Goal: Register for event/course

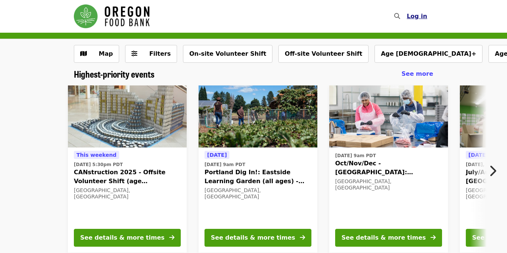
click at [421, 15] on span "Log in" at bounding box center [417, 16] width 20 height 7
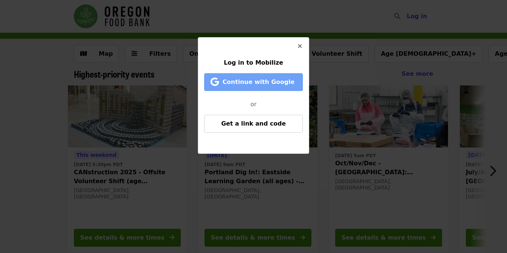
click at [278, 84] on span "Continue with Google" at bounding box center [258, 81] width 72 height 7
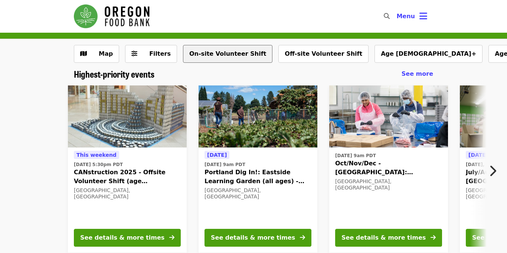
click at [223, 49] on button "On-site Volunteer Shift" at bounding box center [227, 54] width 89 height 18
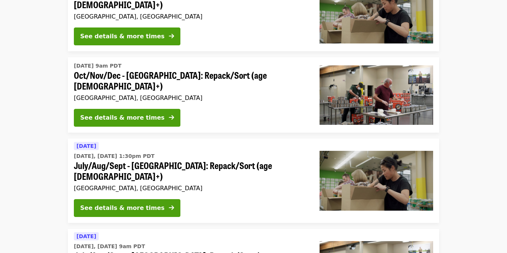
scroll to position [200, 0]
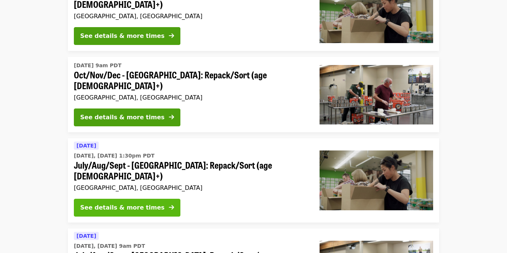
click at [142, 203] on div "See details & more times" at bounding box center [122, 207] width 84 height 9
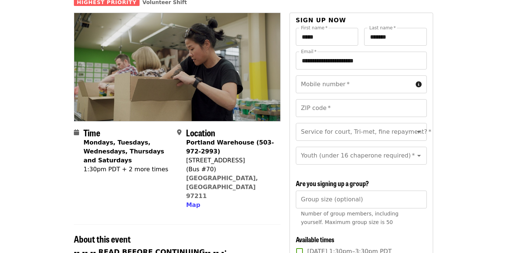
scroll to position [73, 0]
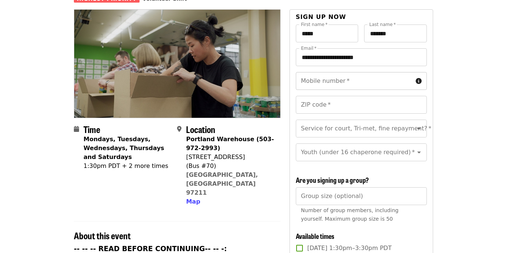
click at [365, 72] on input "Mobile number   *" at bounding box center [354, 81] width 117 height 18
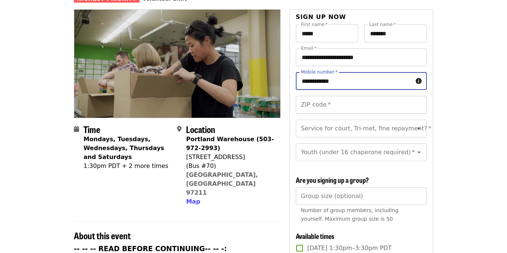
type input "**********"
click at [360, 96] on input "ZIP code   *" at bounding box center [361, 105] width 131 height 18
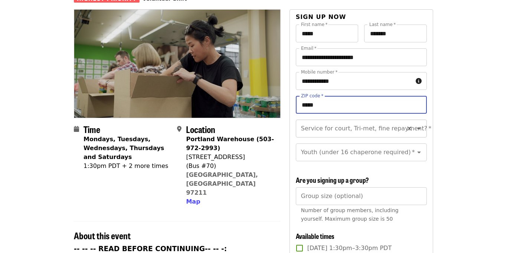
click at [417, 124] on icon "Open" at bounding box center [418, 128] width 9 height 9
type input "*****"
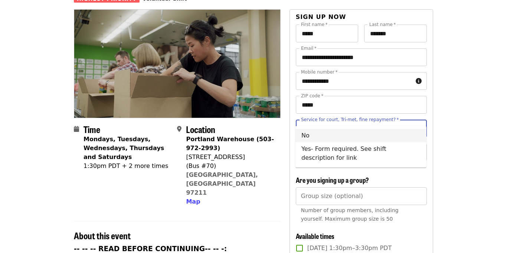
click at [387, 135] on li "No" at bounding box center [360, 135] width 131 height 13
type input "**"
click at [416, 148] on icon "Open" at bounding box center [418, 152] width 9 height 9
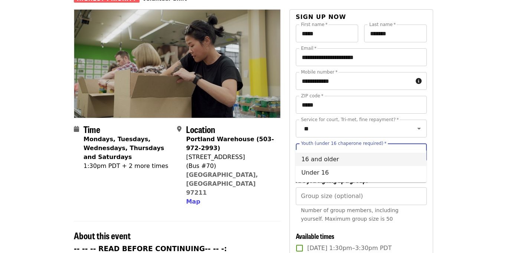
click at [368, 162] on li "16 and older" at bounding box center [360, 158] width 131 height 13
type input "**********"
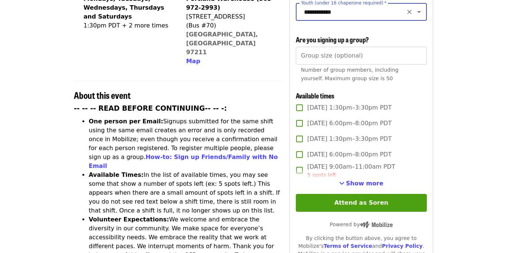
scroll to position [215, 0]
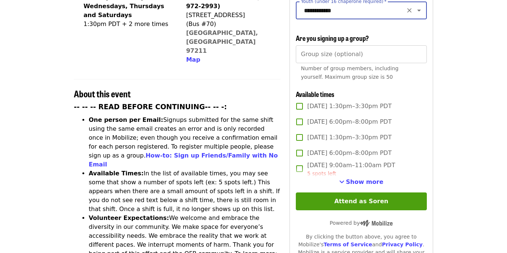
click at [373, 178] on span "Show more" at bounding box center [364, 181] width 37 height 7
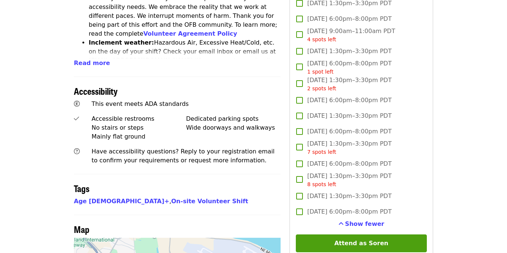
scroll to position [445, 0]
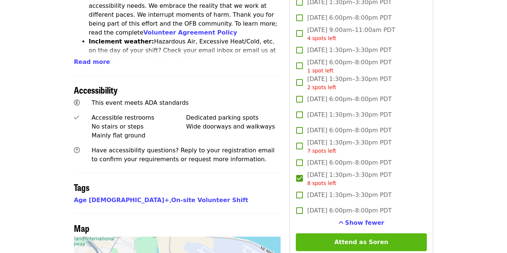
click at [382, 233] on button "Attend as Soren" at bounding box center [361, 242] width 131 height 18
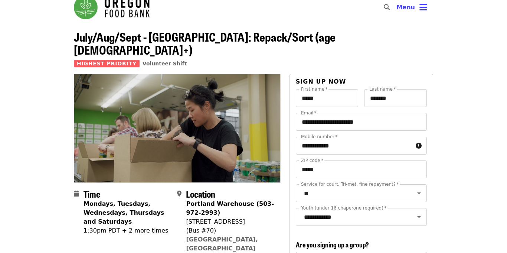
scroll to position [10, 0]
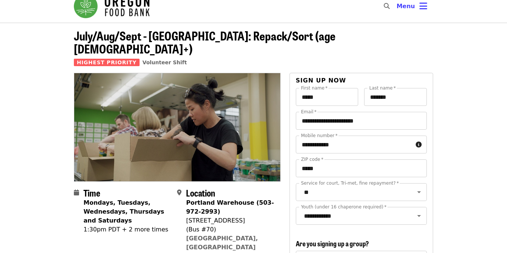
click at [120, 16] on img "Main navigation" at bounding box center [112, 6] width 76 height 24
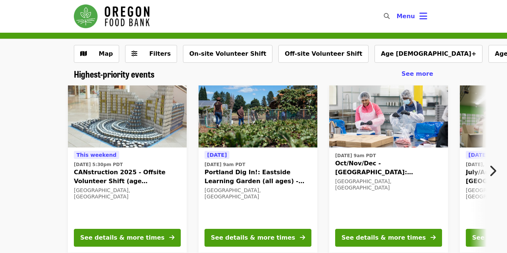
click at [366, 168] on span "Oct/Nov/Dec - [GEOGRAPHIC_DATA]: Repack/Sort (age [DEMOGRAPHIC_DATA]+)" at bounding box center [388, 168] width 107 height 18
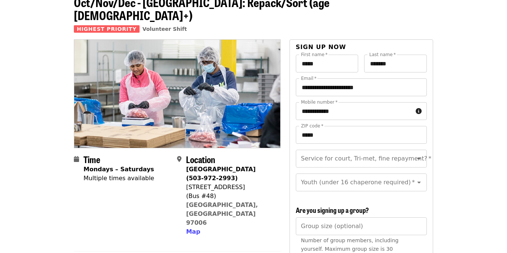
scroll to position [44, 0]
click at [419, 154] on icon "Open" at bounding box center [418, 158] width 9 height 9
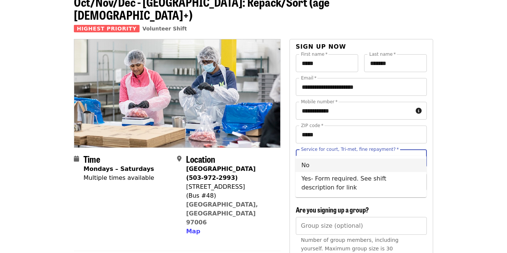
click at [372, 165] on li "No" at bounding box center [360, 164] width 131 height 13
type input "**"
click at [417, 177] on icon "Open" at bounding box center [418, 181] width 9 height 9
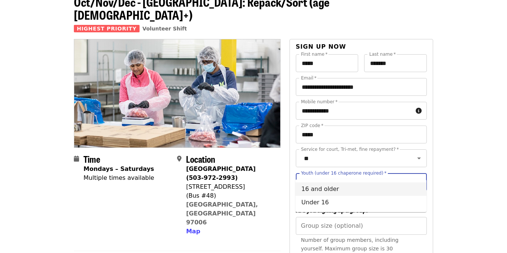
click at [366, 188] on li "16 and older" at bounding box center [360, 188] width 131 height 13
type input "**********"
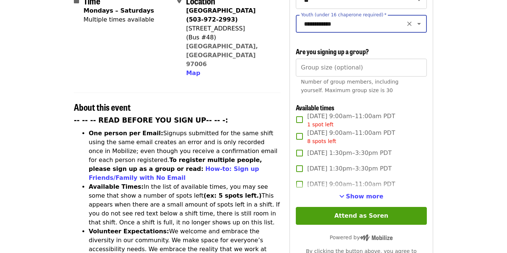
scroll to position [208, 0]
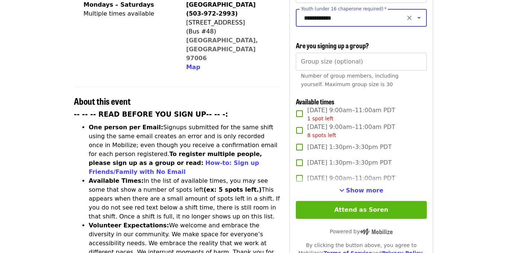
click at [411, 201] on button "Attend as Soren" at bounding box center [361, 210] width 131 height 18
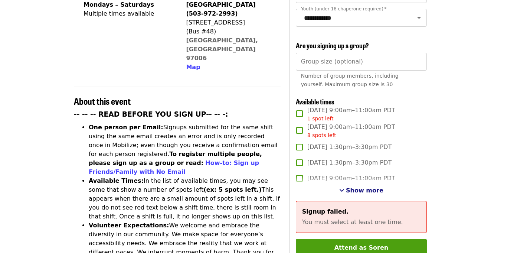
click at [358, 186] on button "Show more" at bounding box center [361, 190] width 44 height 9
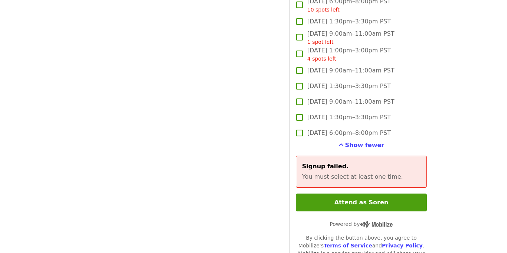
scroll to position [1736, 0]
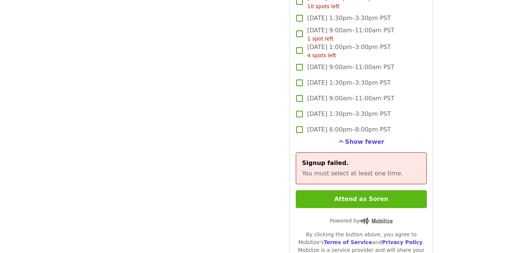
click at [388, 190] on button "Attend as Soren" at bounding box center [361, 199] width 131 height 18
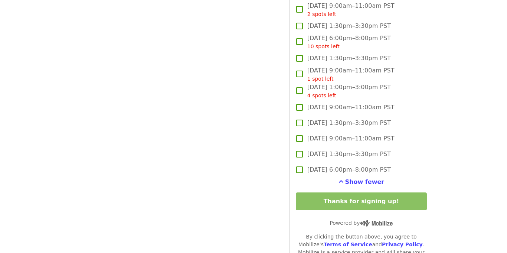
scroll to position [0, 0]
